Goal: Information Seeking & Learning: Learn about a topic

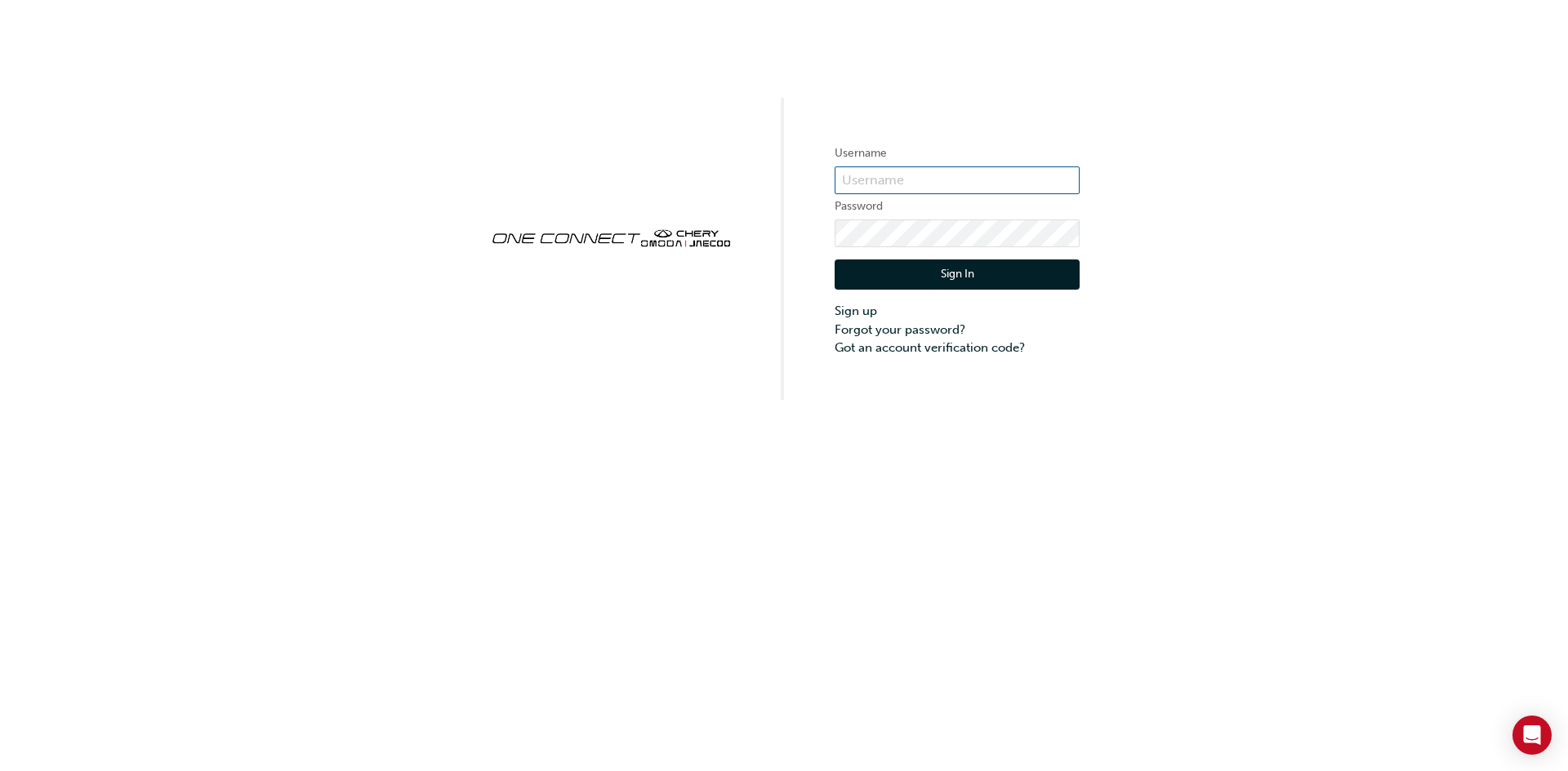
type input "CHAU1819"
click at [940, 270] on button "Sign In" at bounding box center [956, 275] width 245 height 31
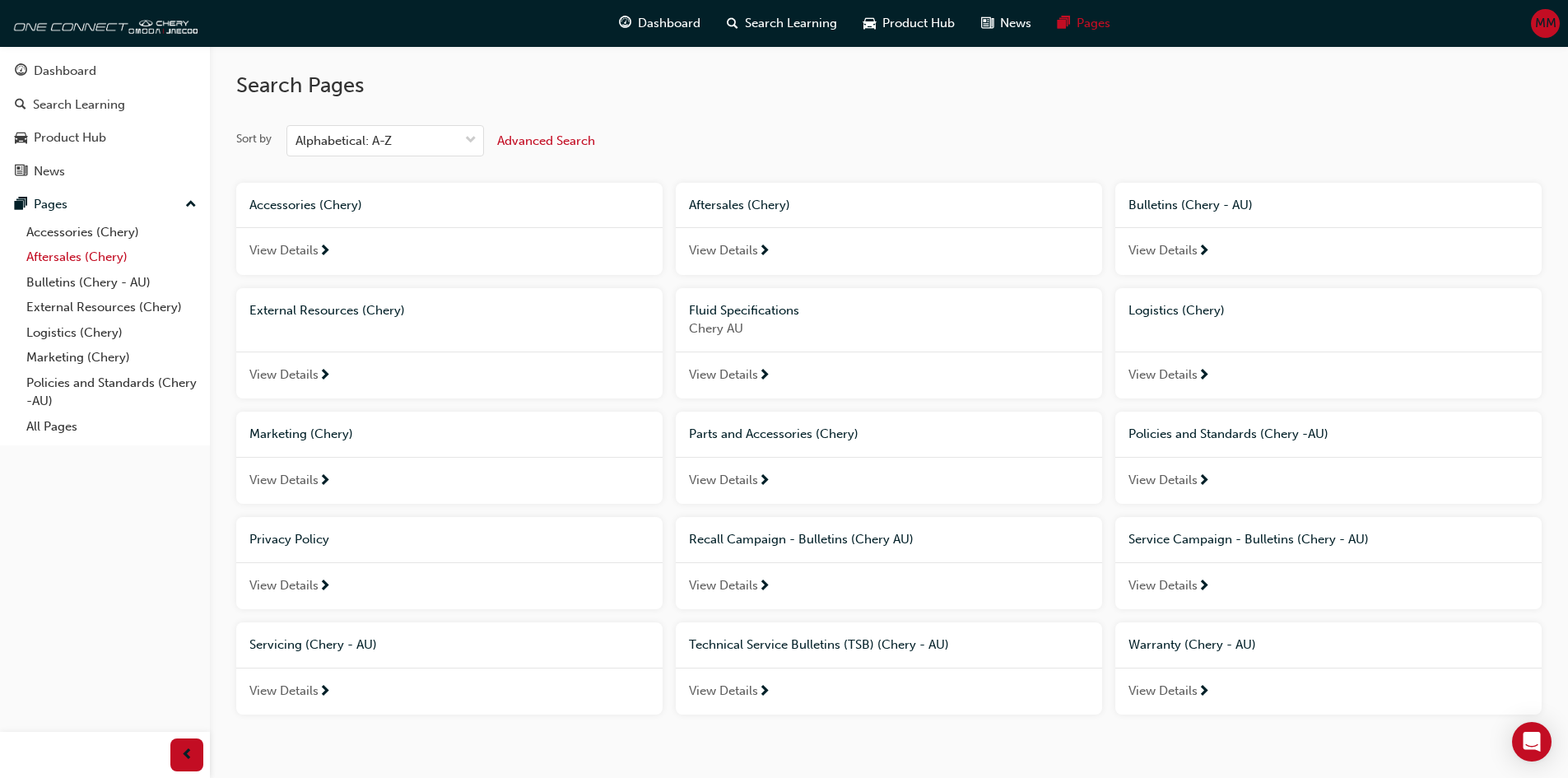
click at [113, 248] on link "Aftersales (Chery)" at bounding box center [111, 257] width 184 height 25
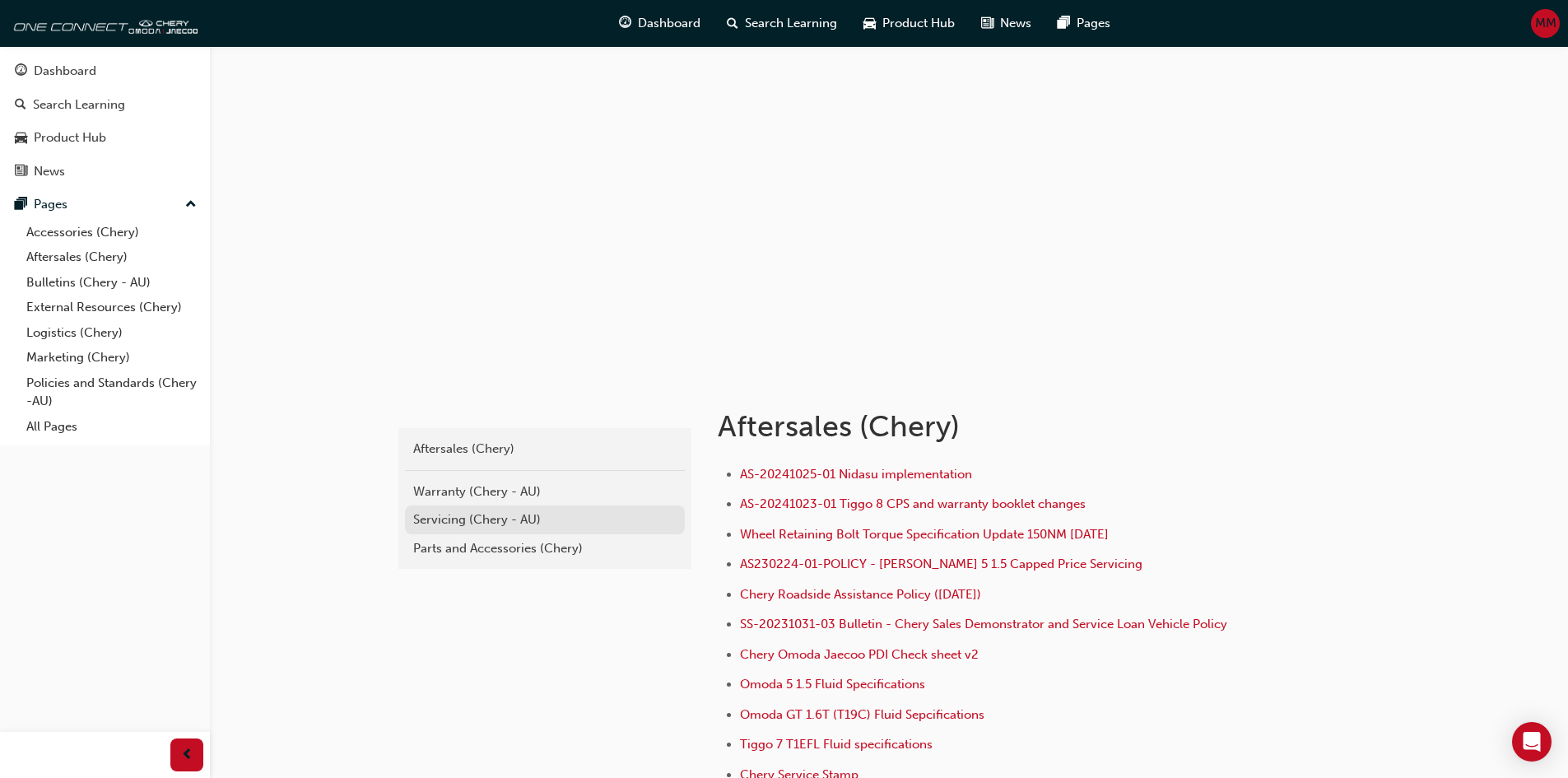
click at [415, 523] on div "Servicing (Chery - AU)" at bounding box center [545, 520] width 263 height 19
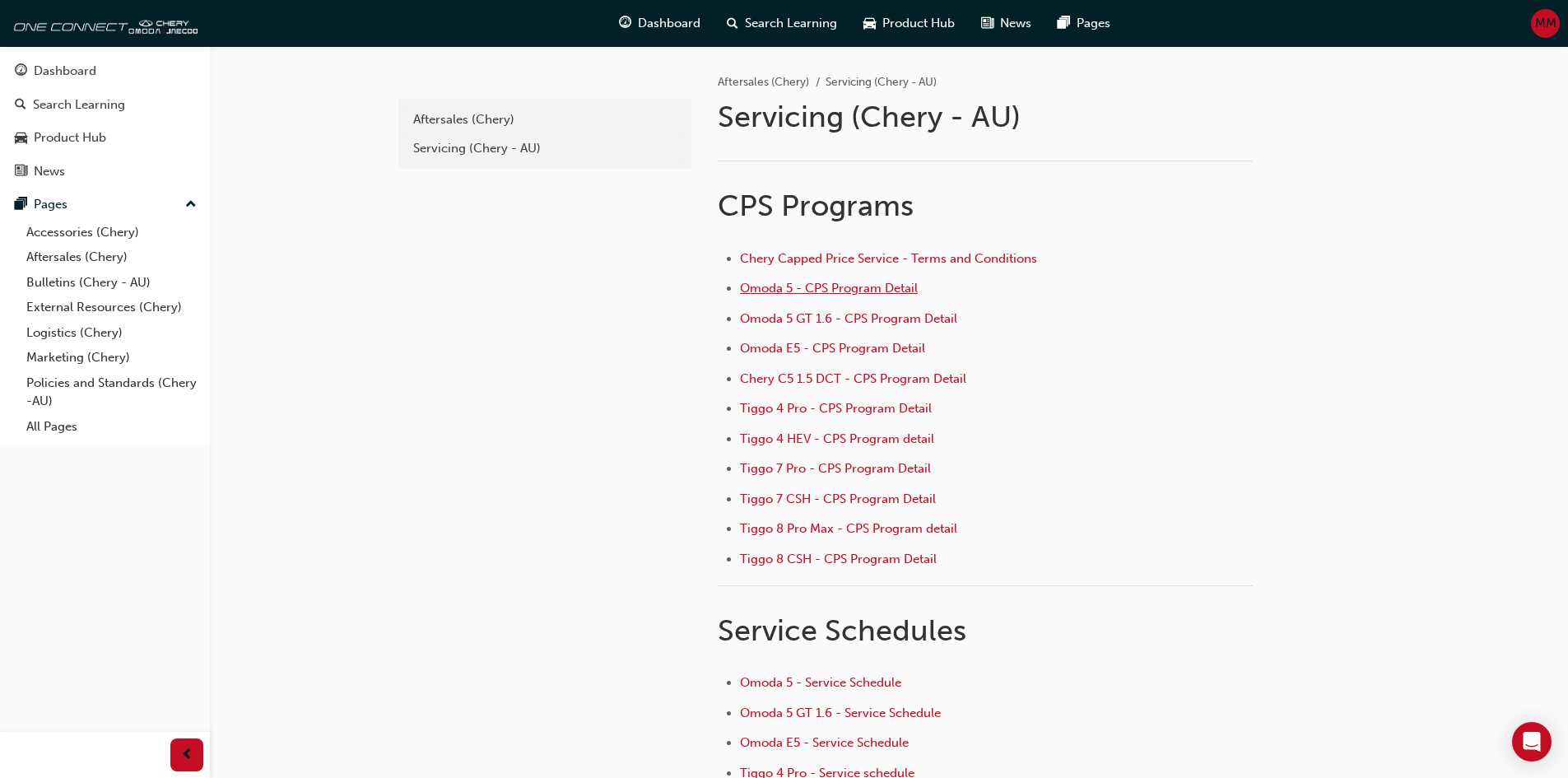
click at [888, 286] on span "Omoda 5 - CPS Program Detail" at bounding box center [829, 288] width 177 height 14
